Goal: Task Accomplishment & Management: Manage account settings

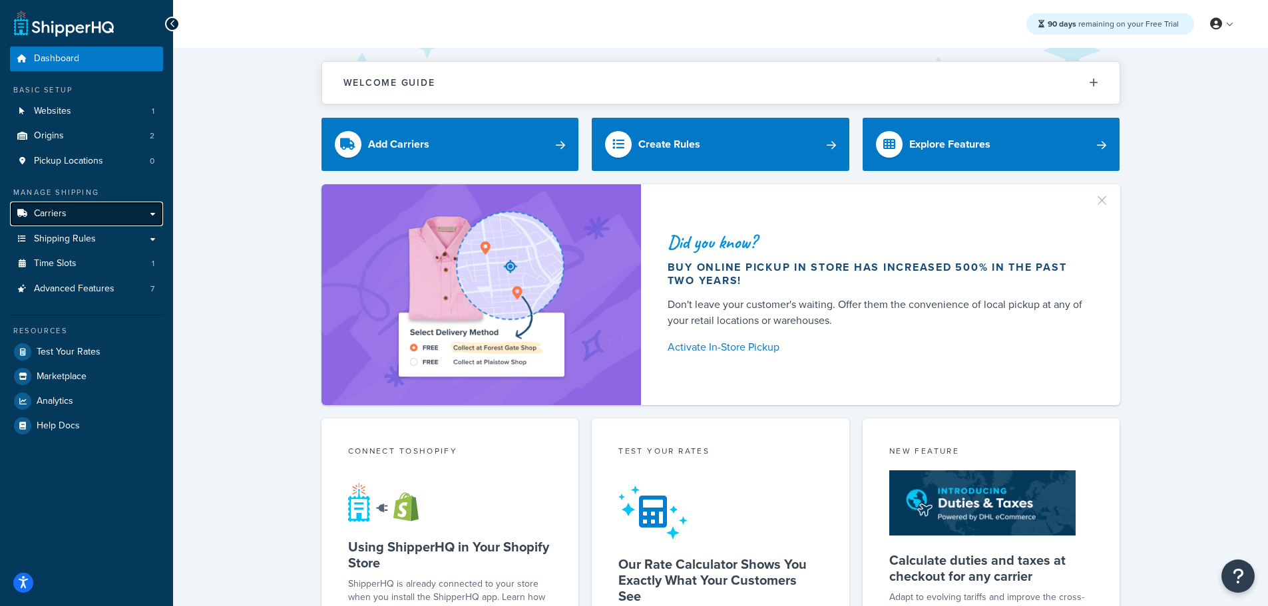
click at [49, 214] on span "Carriers" at bounding box center [50, 213] width 33 height 11
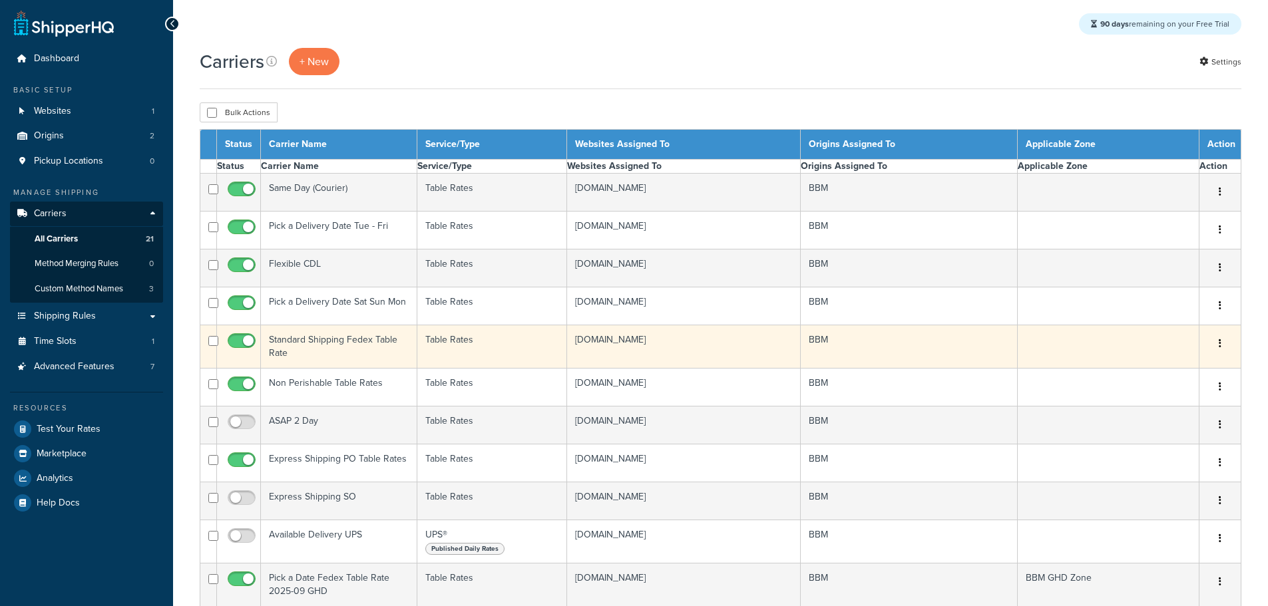
select select "15"
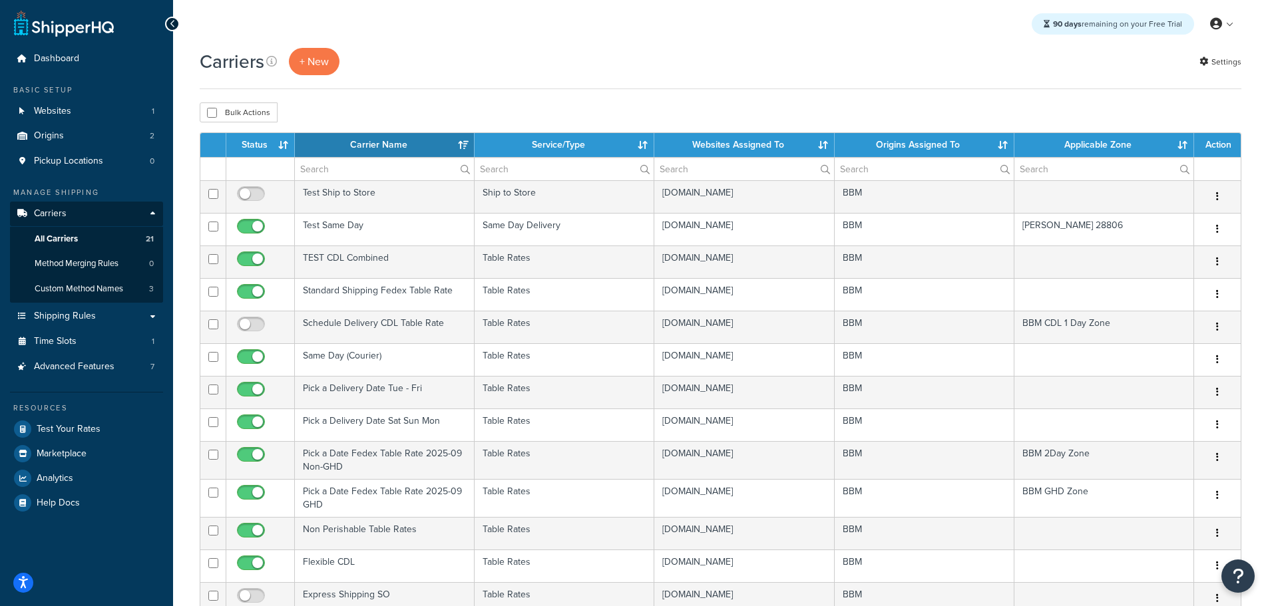
click at [268, 148] on th "Status" at bounding box center [260, 145] width 69 height 24
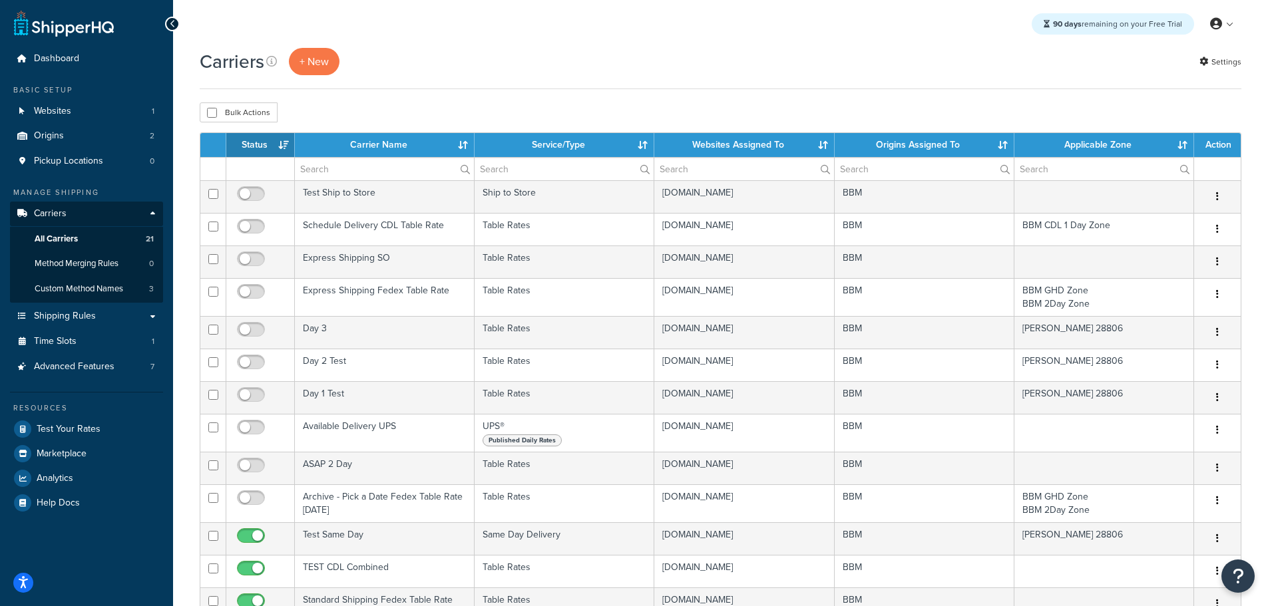
click at [262, 152] on th "Status" at bounding box center [260, 145] width 69 height 24
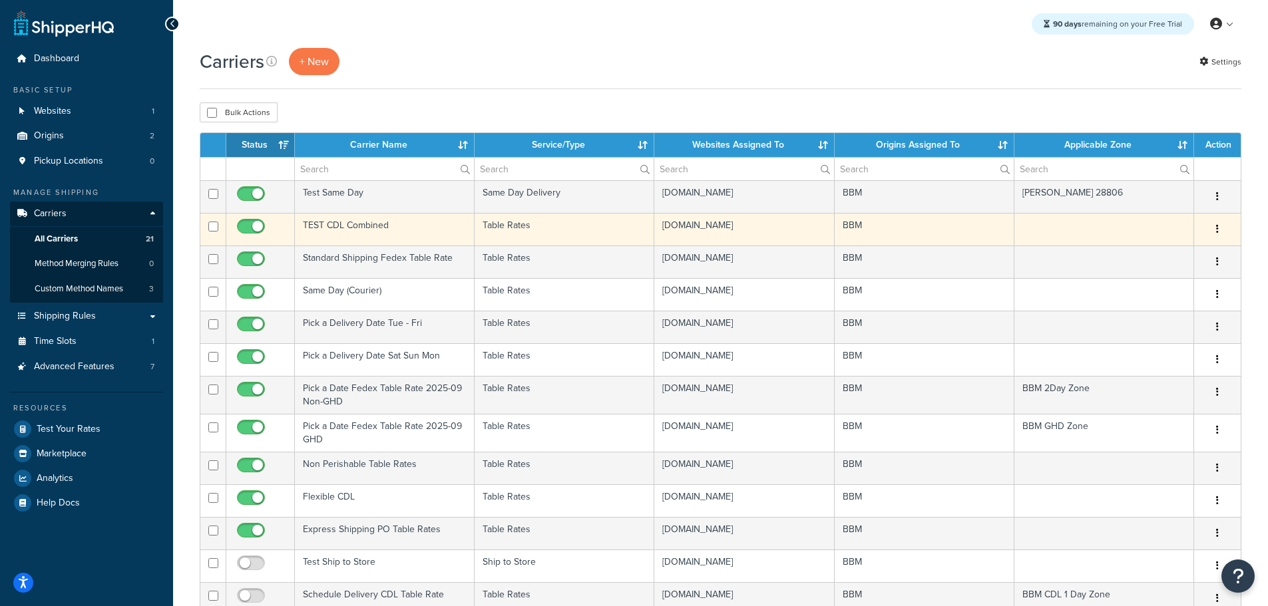
click at [353, 222] on td "TEST CDL Combined" at bounding box center [385, 229] width 180 height 33
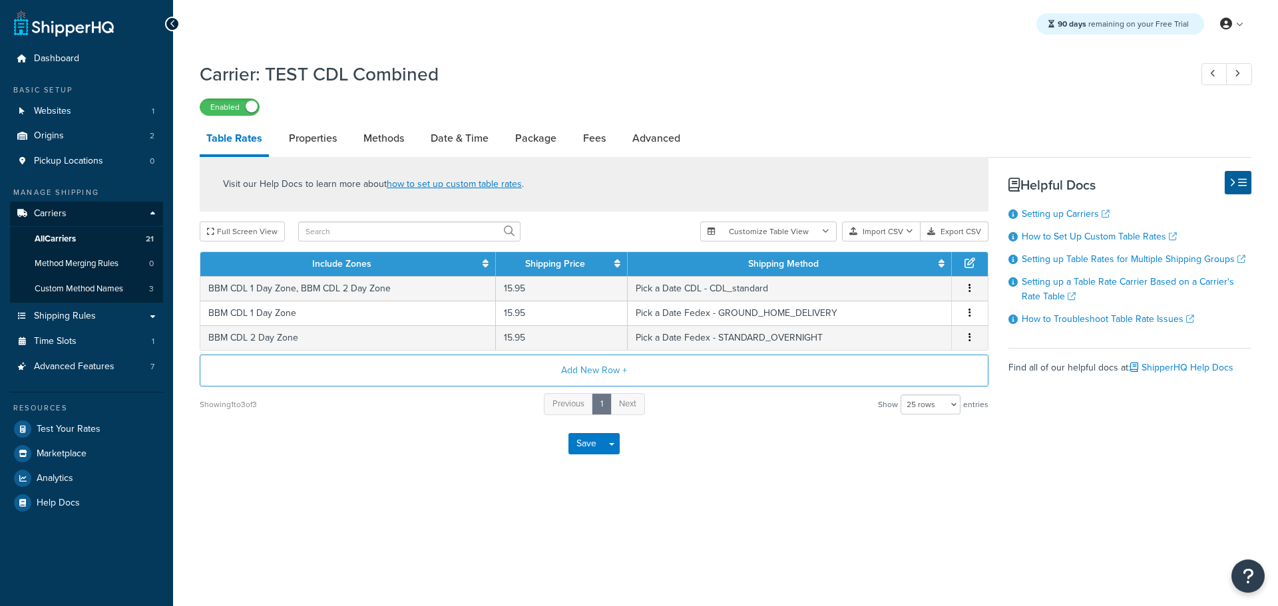
select select "25"
click at [81, 317] on span "Shipping Rules" at bounding box center [65, 316] width 62 height 11
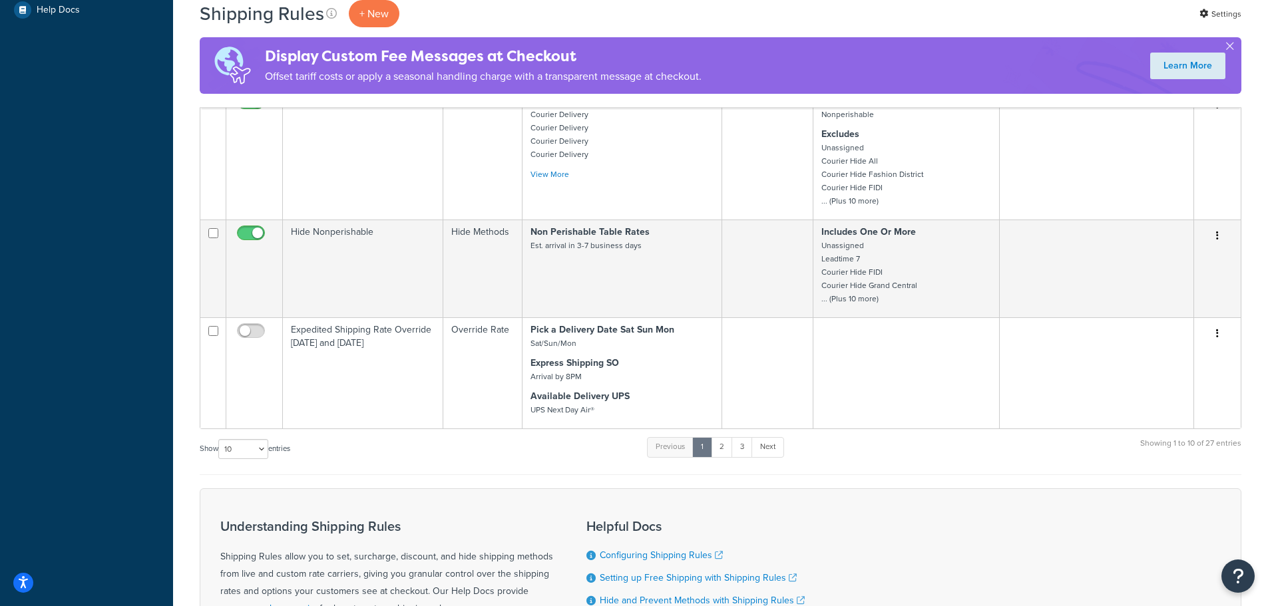
scroll to position [665, 0]
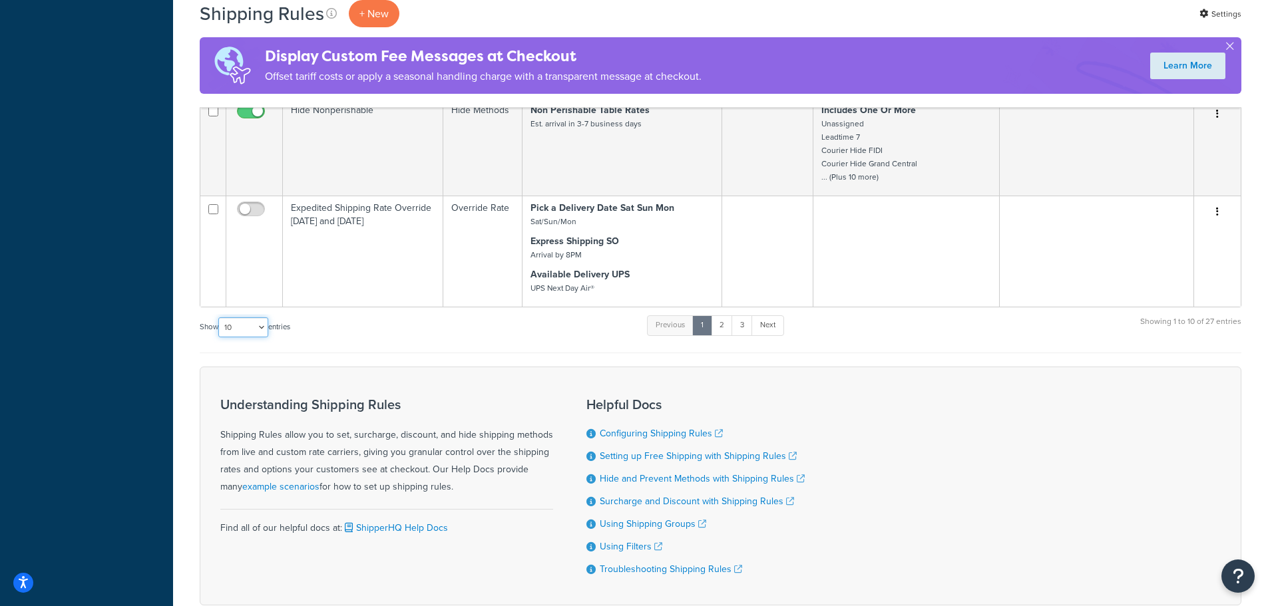
click at [262, 329] on select "10 15 25 50 100 1000" at bounding box center [243, 327] width 50 height 20
select select "25"
click at [220, 317] on select "10 15 25 50 100 1000" at bounding box center [243, 327] width 50 height 20
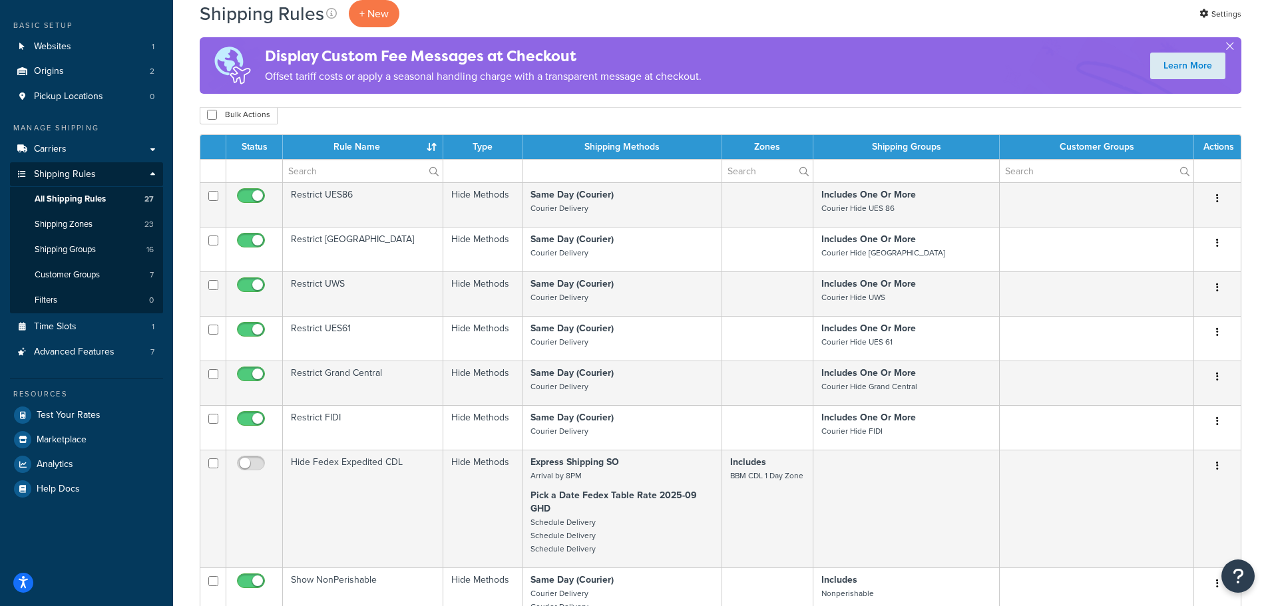
scroll to position [0, 0]
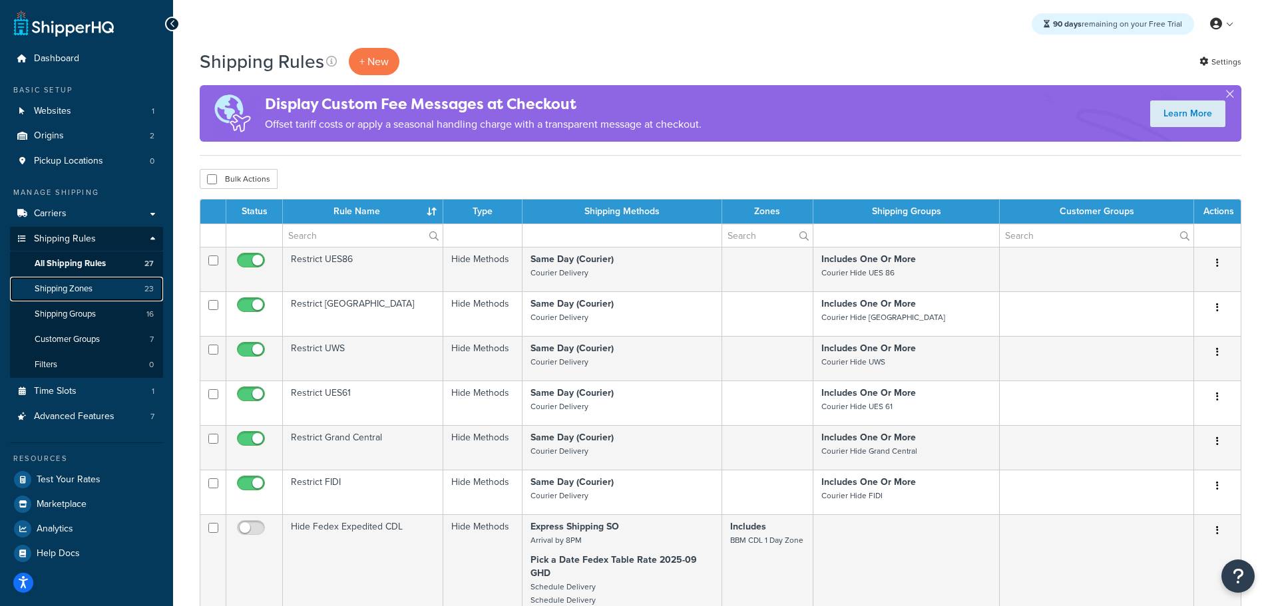
click at [77, 286] on span "Shipping Zones" at bounding box center [64, 288] width 58 height 11
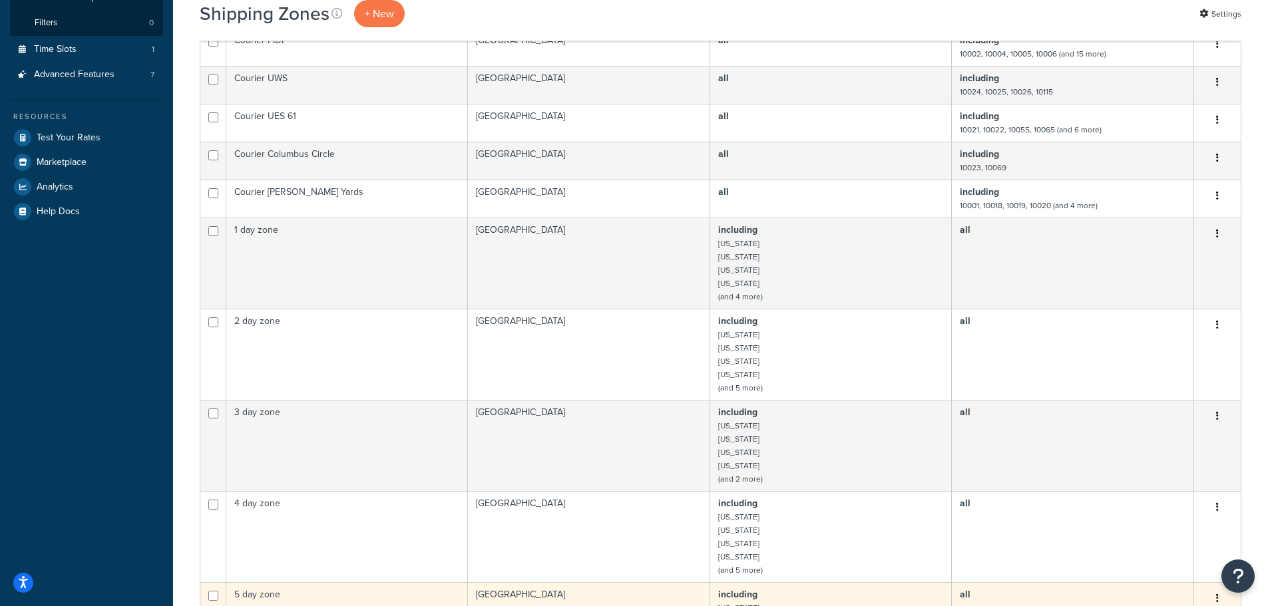
scroll to position [532, 0]
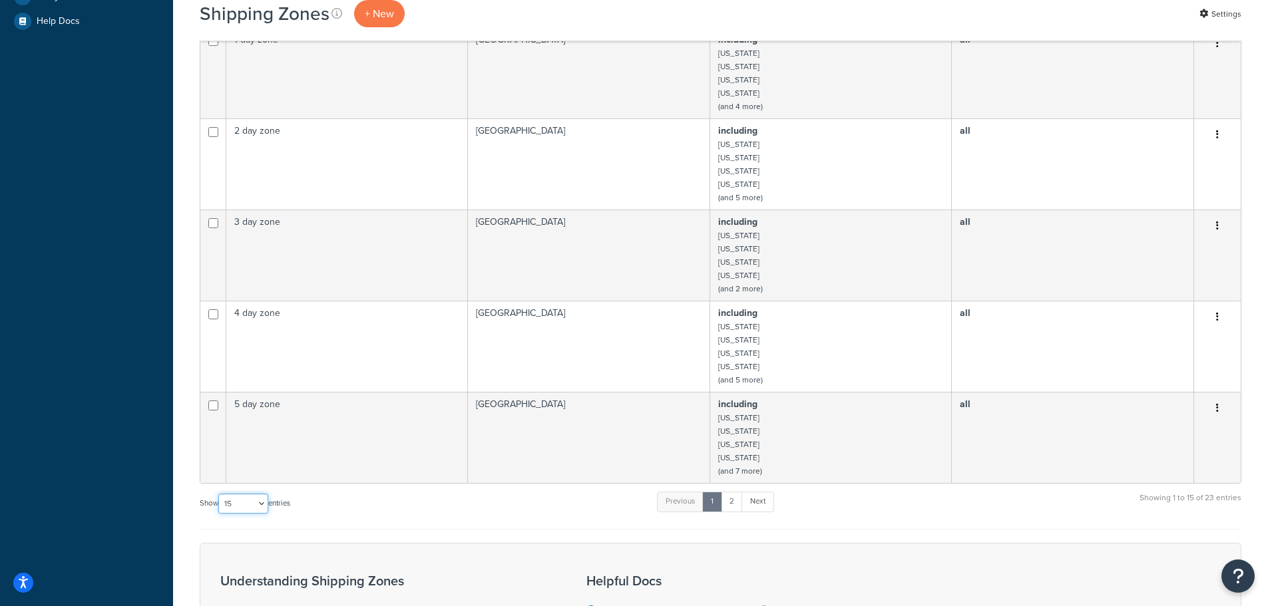
click at [264, 507] on select "10 15 25 50 100" at bounding box center [243, 504] width 50 height 20
select select "25"
click at [220, 514] on select "10 15 25 50 100" at bounding box center [243, 504] width 50 height 20
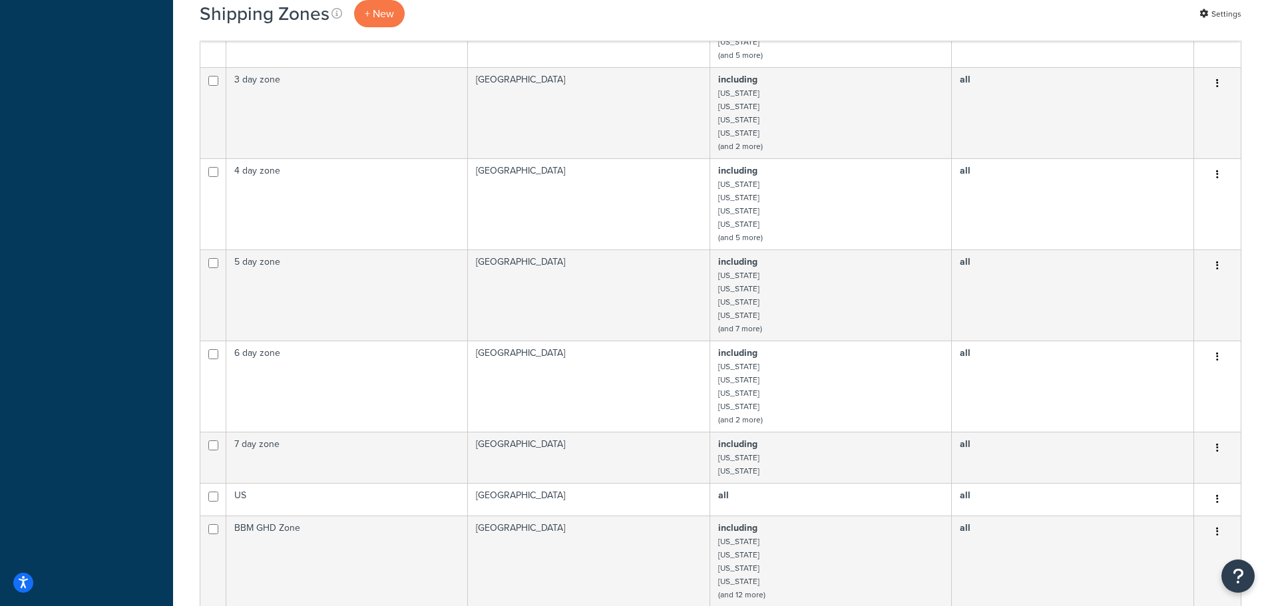
scroll to position [932, 0]
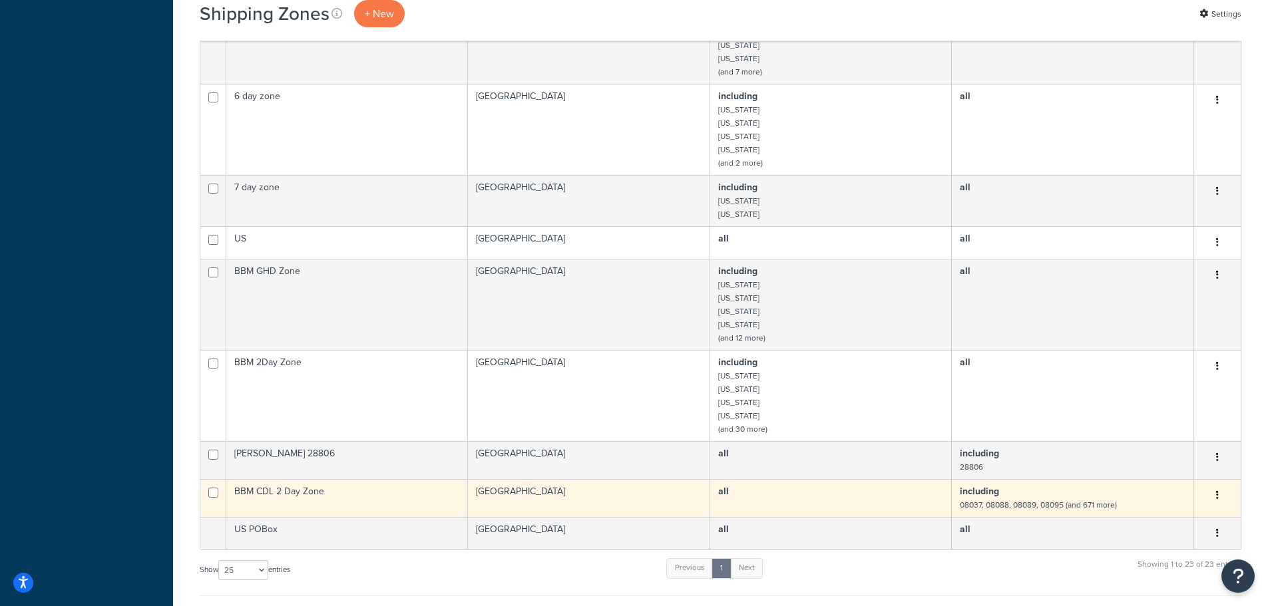
click at [329, 493] on td "BBM CDL 2 Day Zone" at bounding box center [347, 498] width 242 height 38
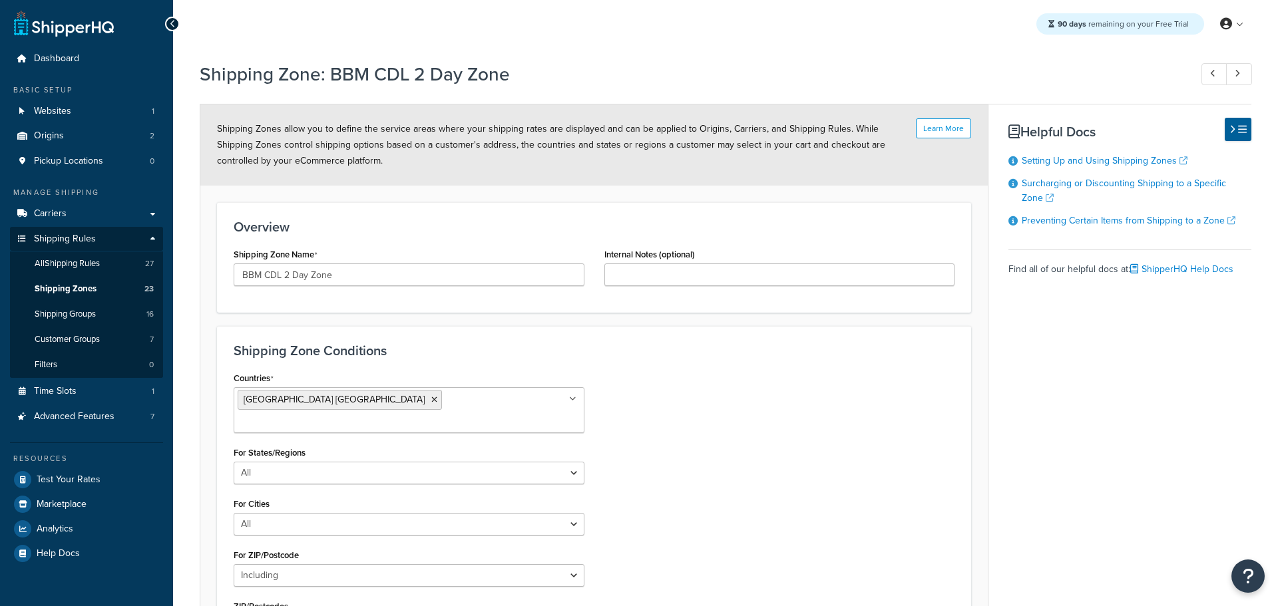
select select "including"
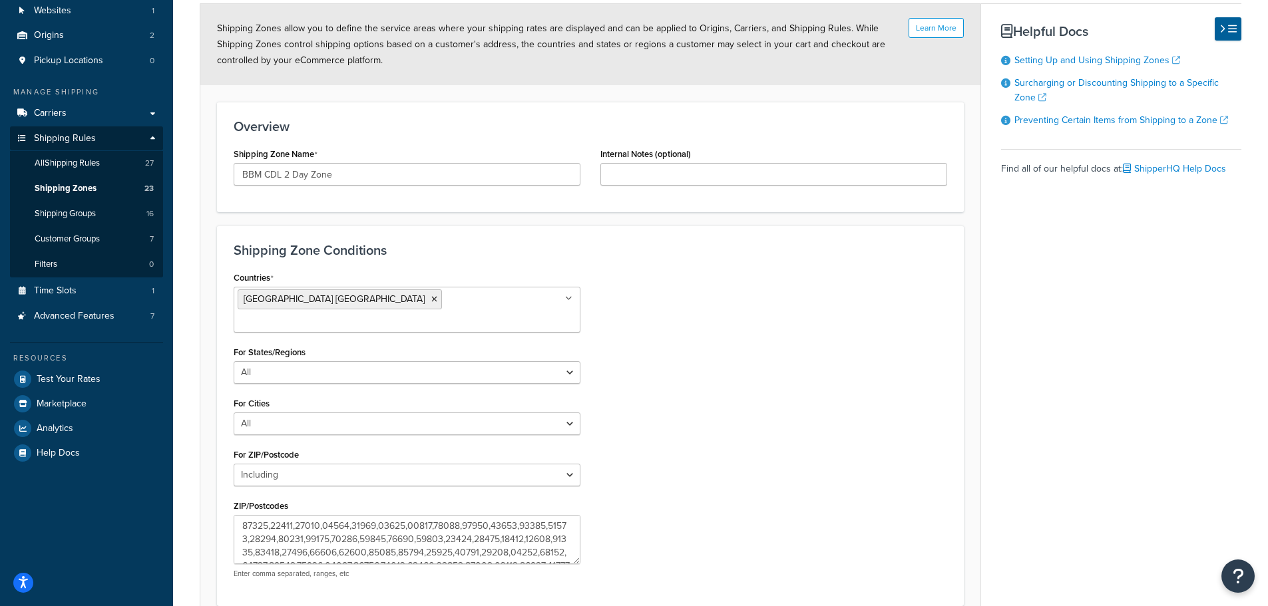
scroll to position [202, 0]
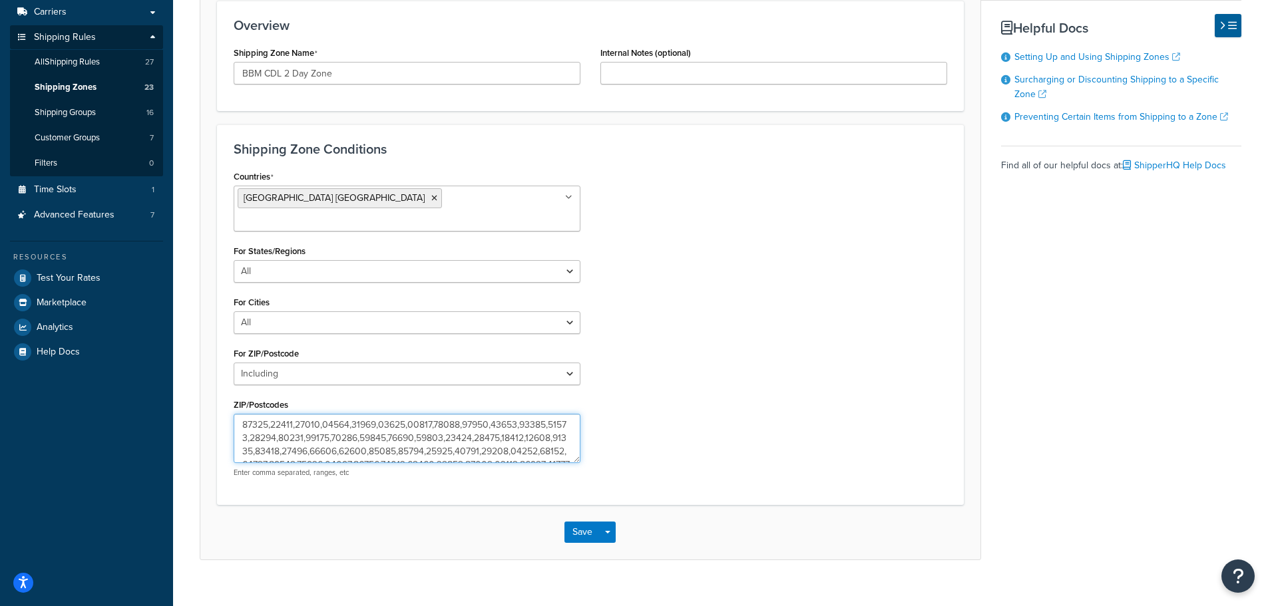
click at [361, 427] on textarea "ZIP/Postcodes" at bounding box center [407, 438] width 347 height 49
click at [78, 85] on span "Shipping Zones" at bounding box center [66, 87] width 62 height 11
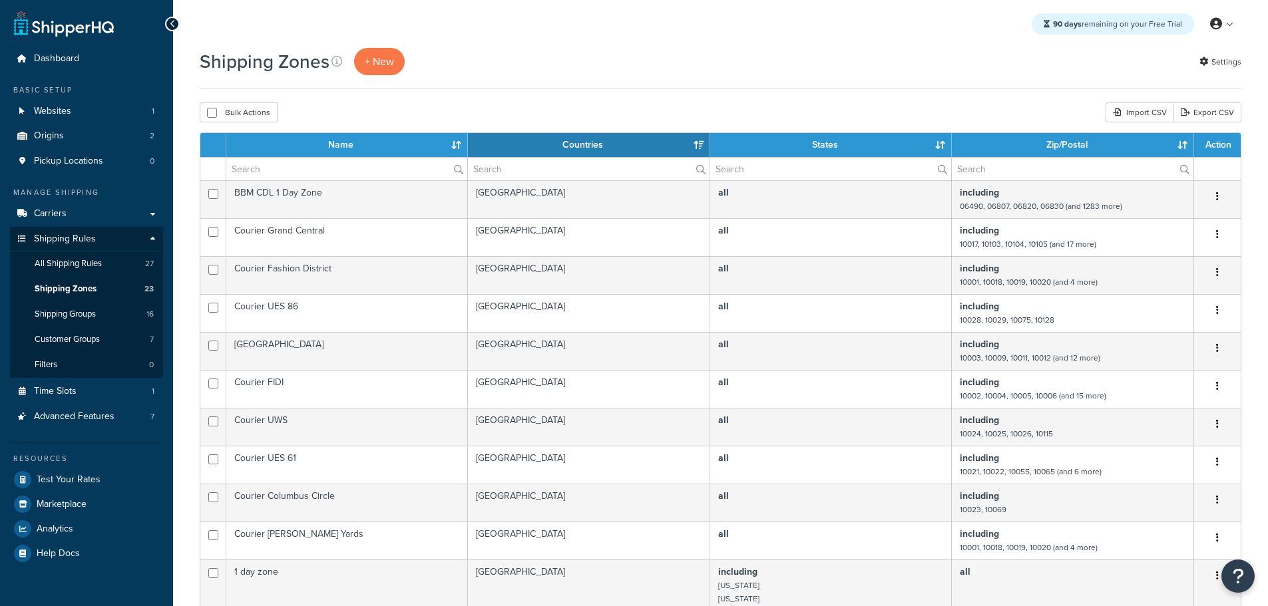
select select "15"
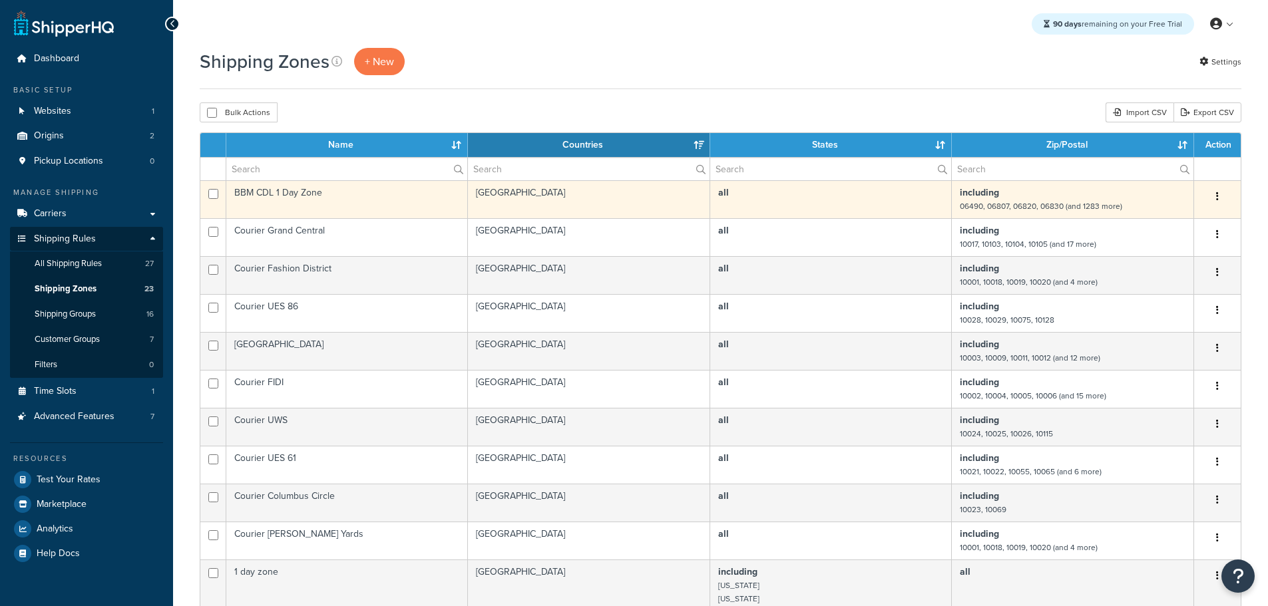
click at [302, 193] on td "BBM CDL 1 Day Zone" at bounding box center [347, 199] width 242 height 38
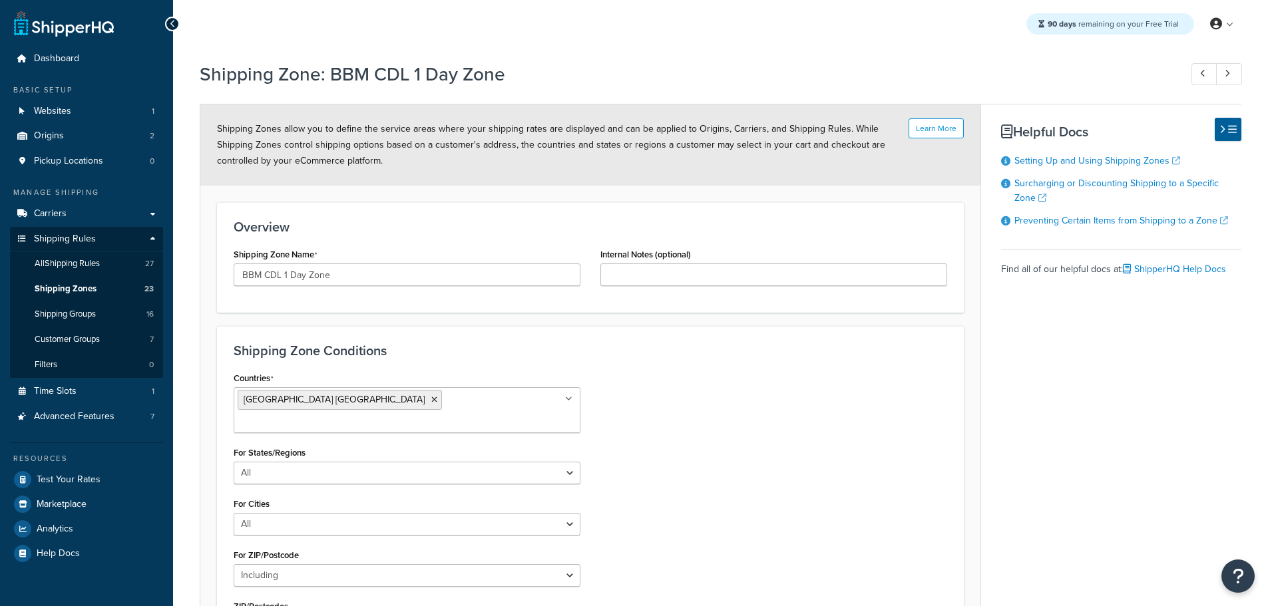
select select "including"
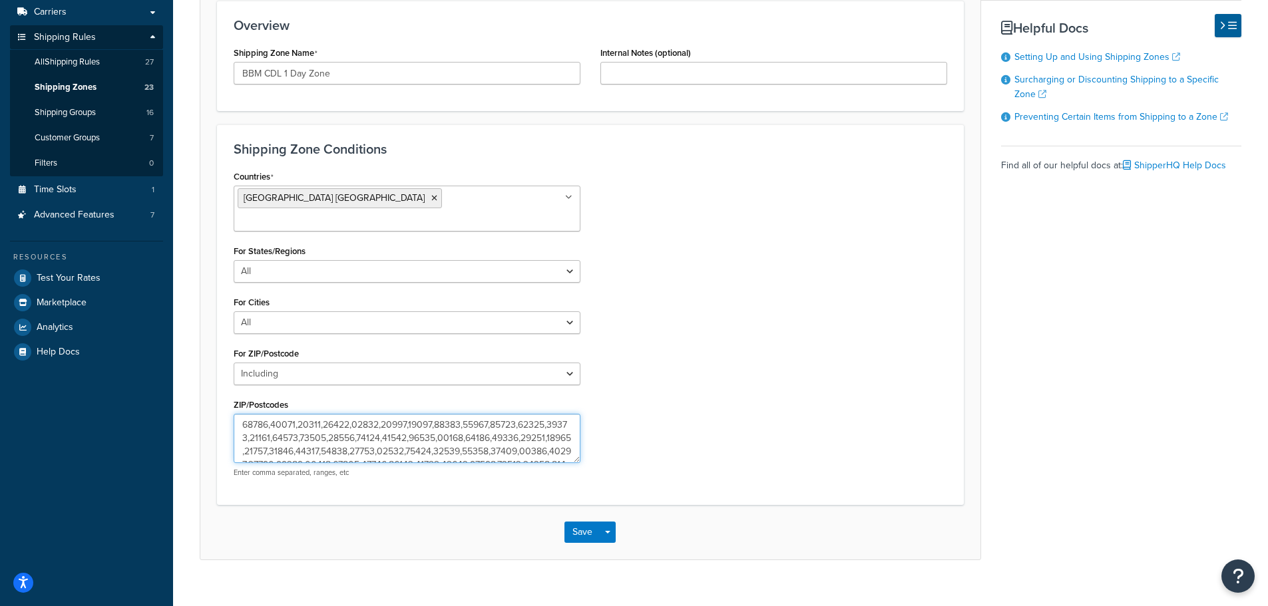
click at [381, 429] on textarea "ZIP/Postcodes" at bounding box center [407, 438] width 347 height 49
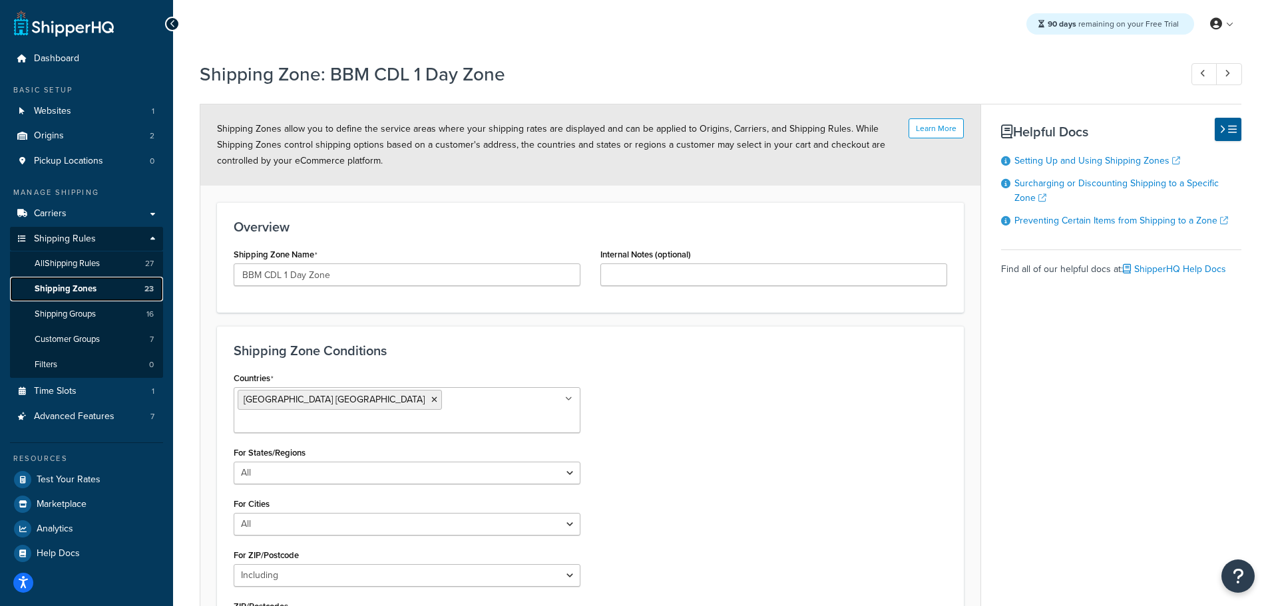
click at [81, 287] on span "Shipping Zones" at bounding box center [66, 288] width 62 height 11
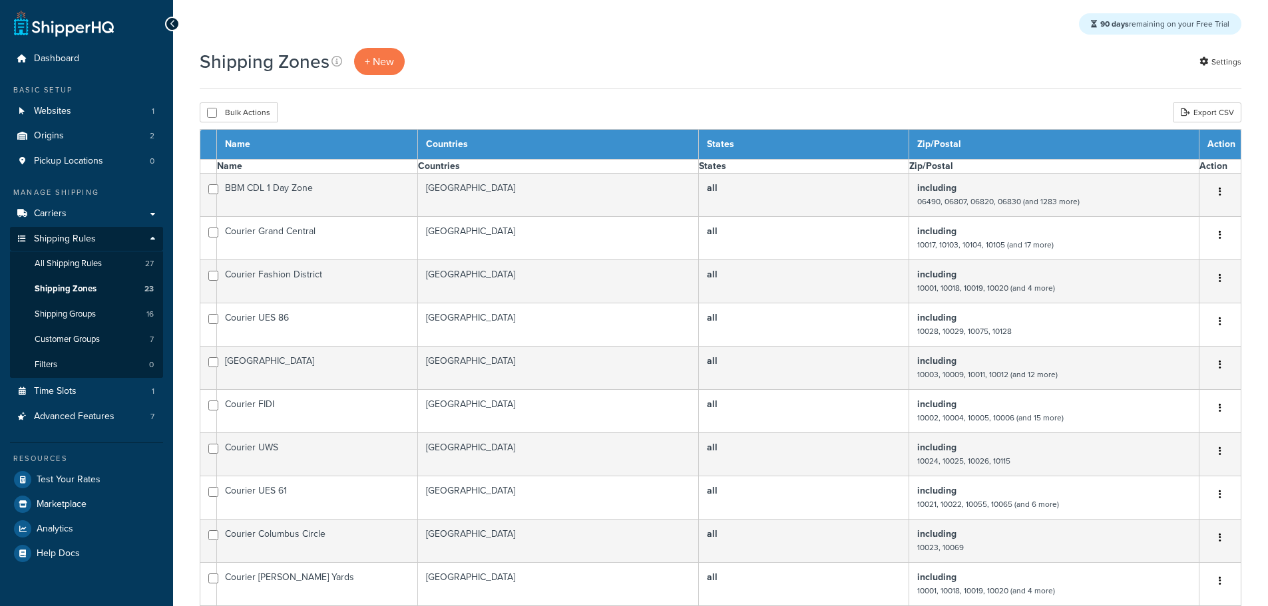
select select "15"
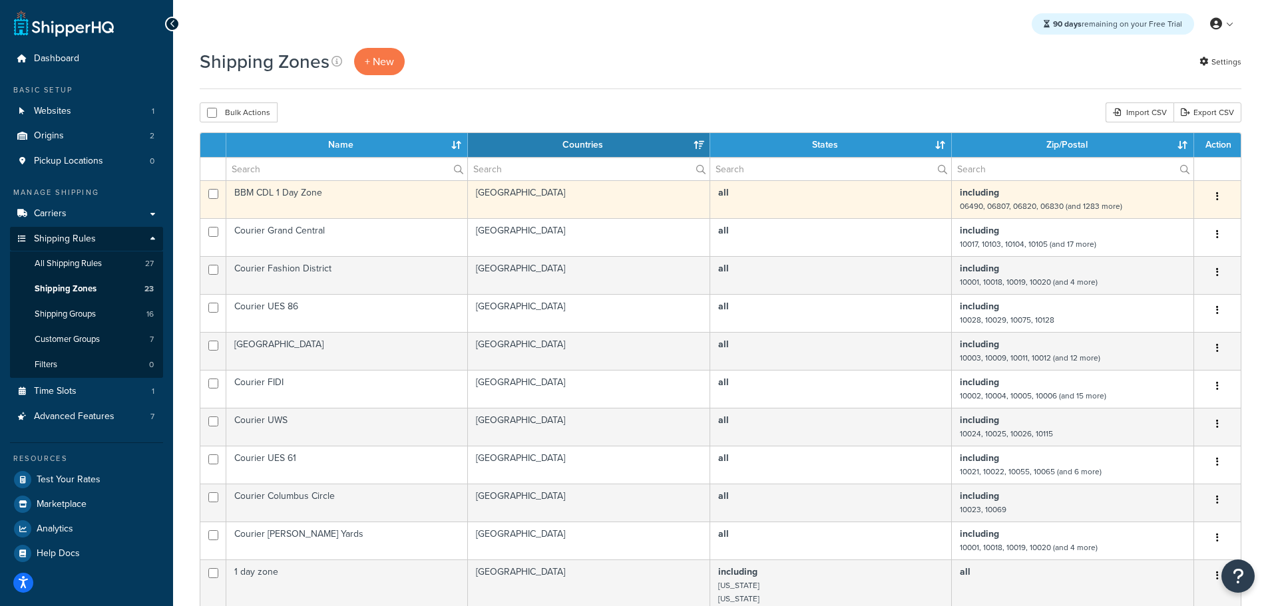
click at [318, 192] on td "BBM CDL 1 Day Zone" at bounding box center [347, 199] width 242 height 38
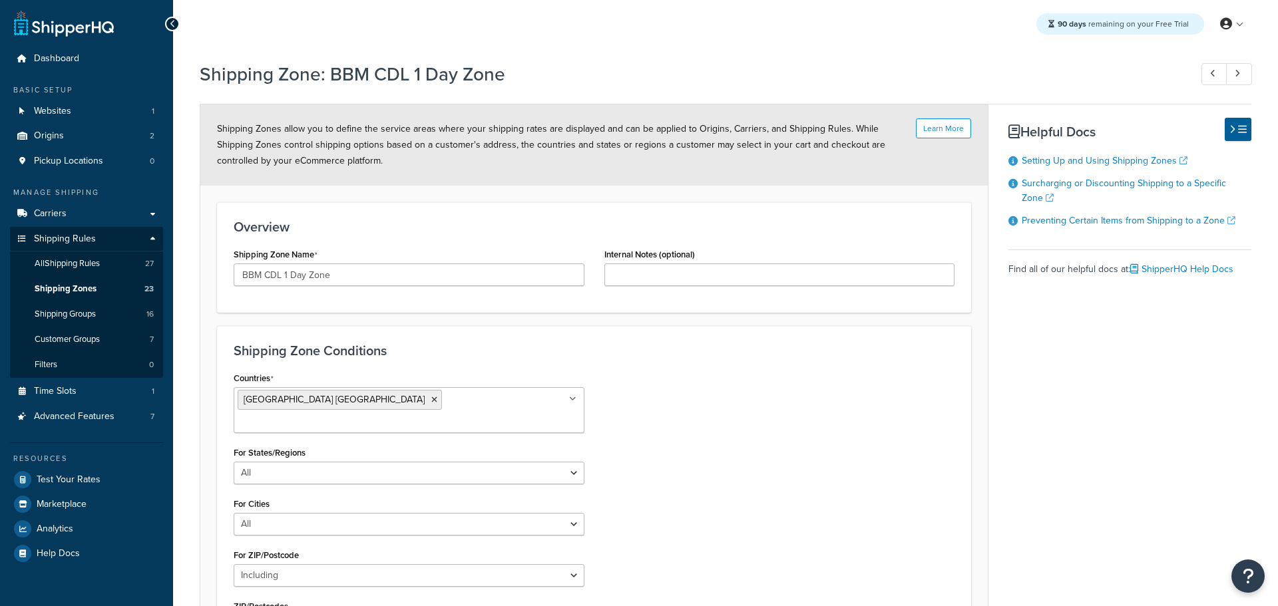
select select "including"
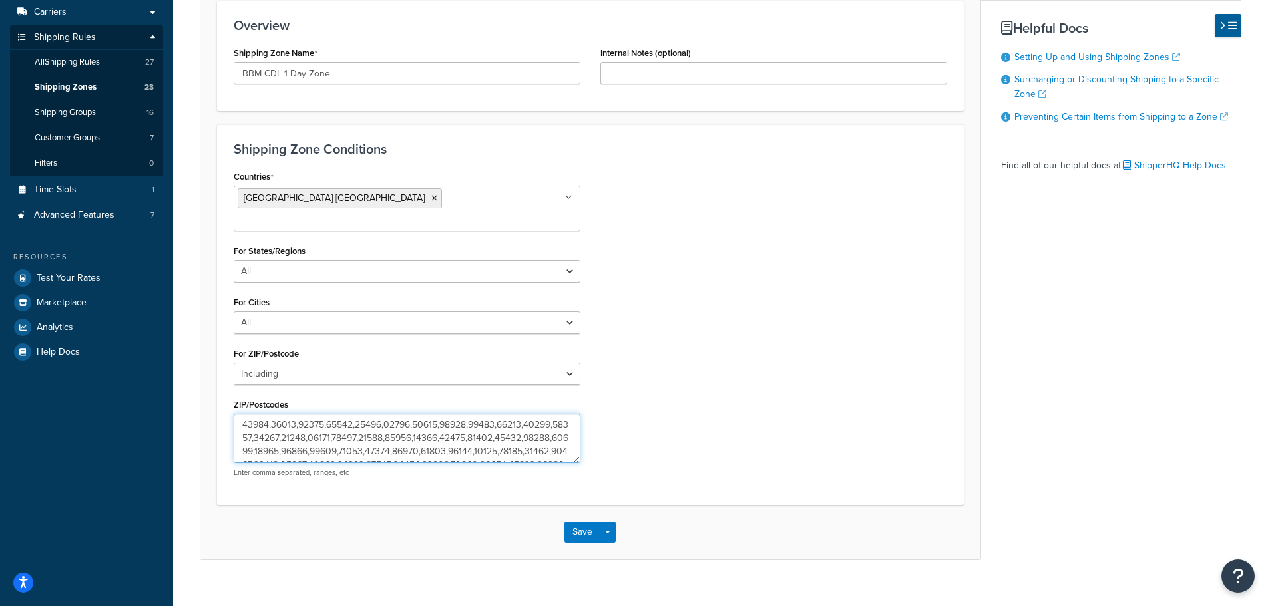
click at [372, 422] on textarea "ZIP/Postcodes" at bounding box center [407, 438] width 347 height 49
